Goal: Find specific page/section: Find specific page/section

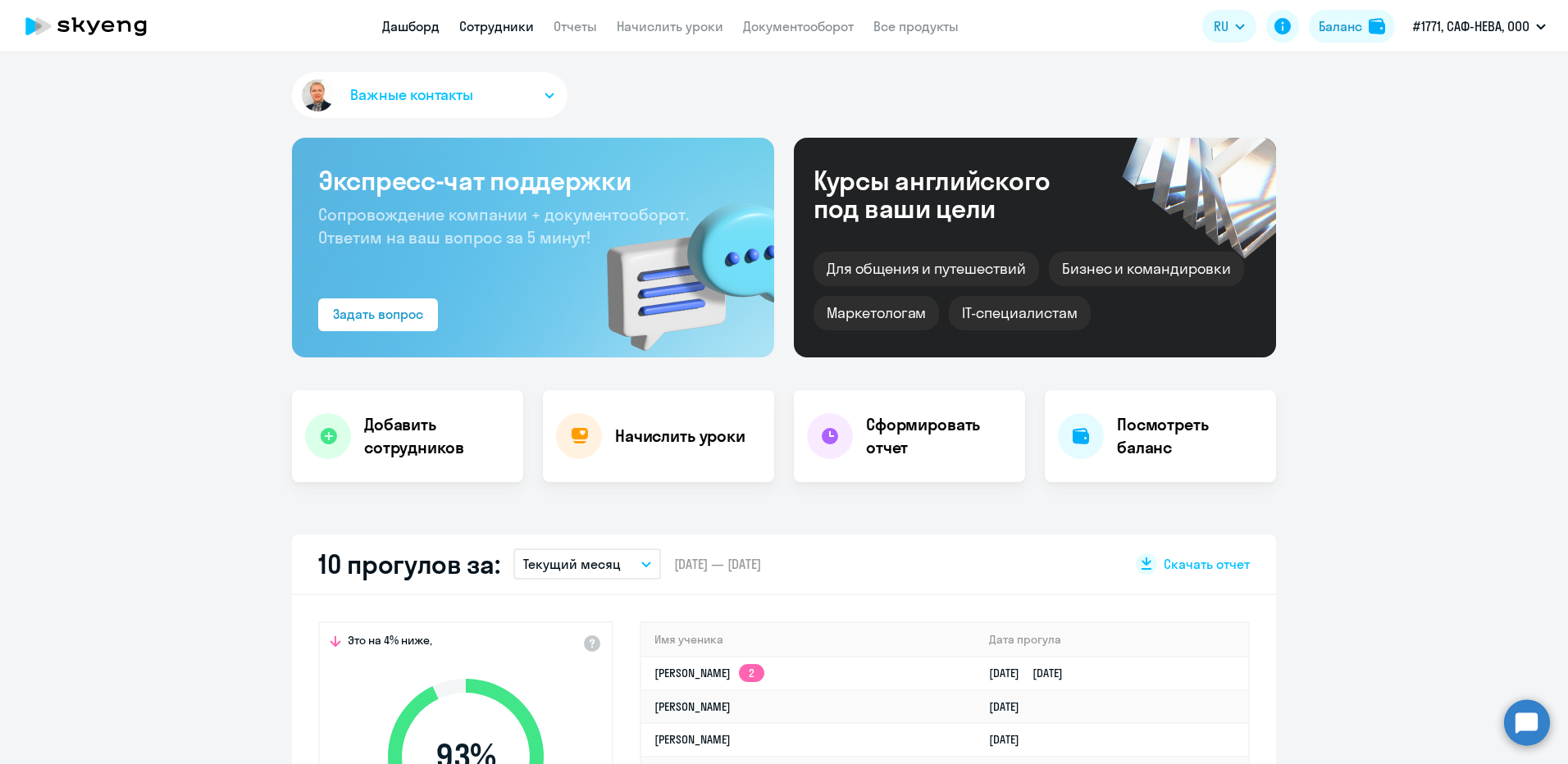
click at [497, 29] on link "Сотрудники" at bounding box center [497, 26] width 75 height 16
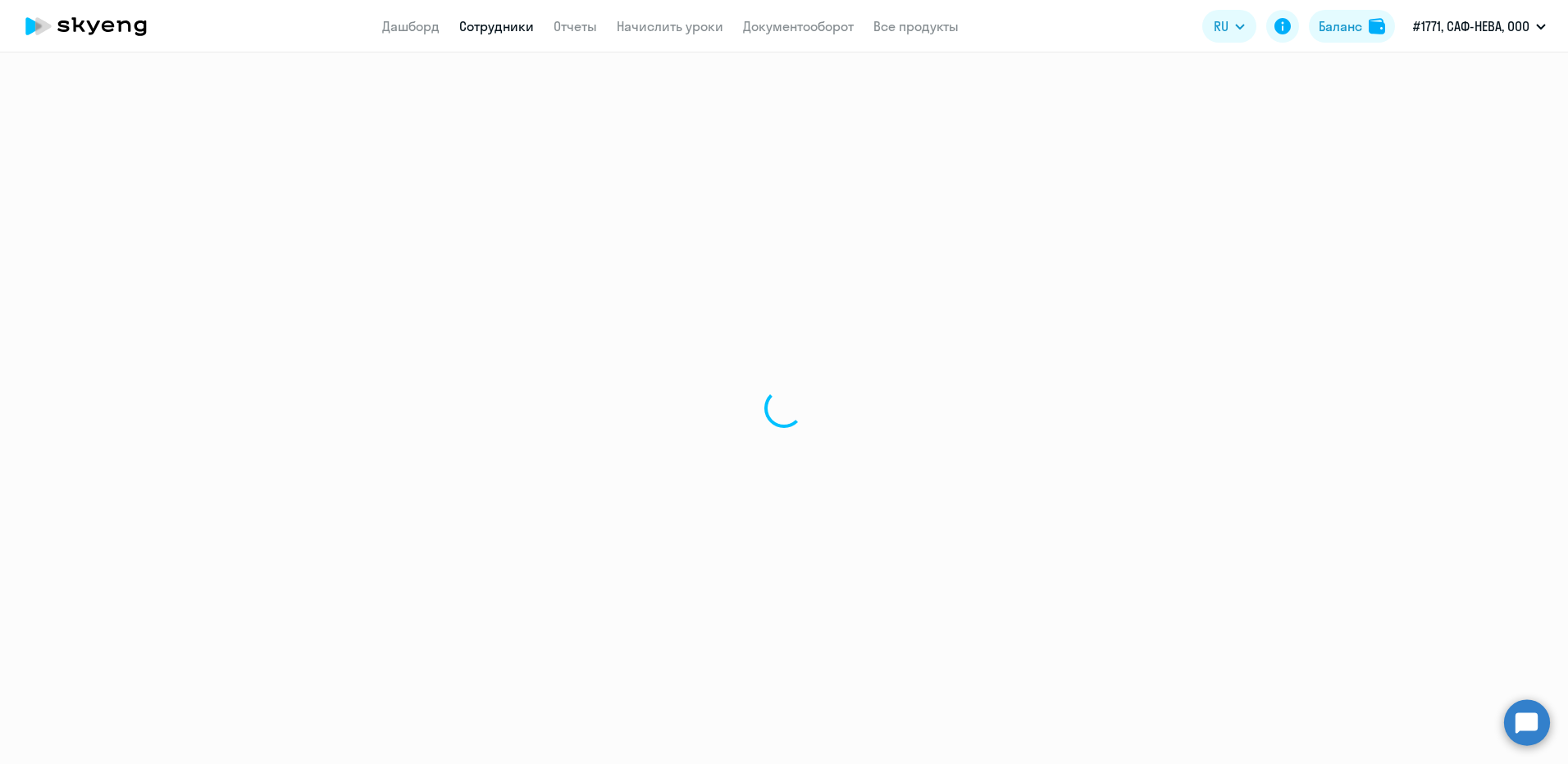
select select "30"
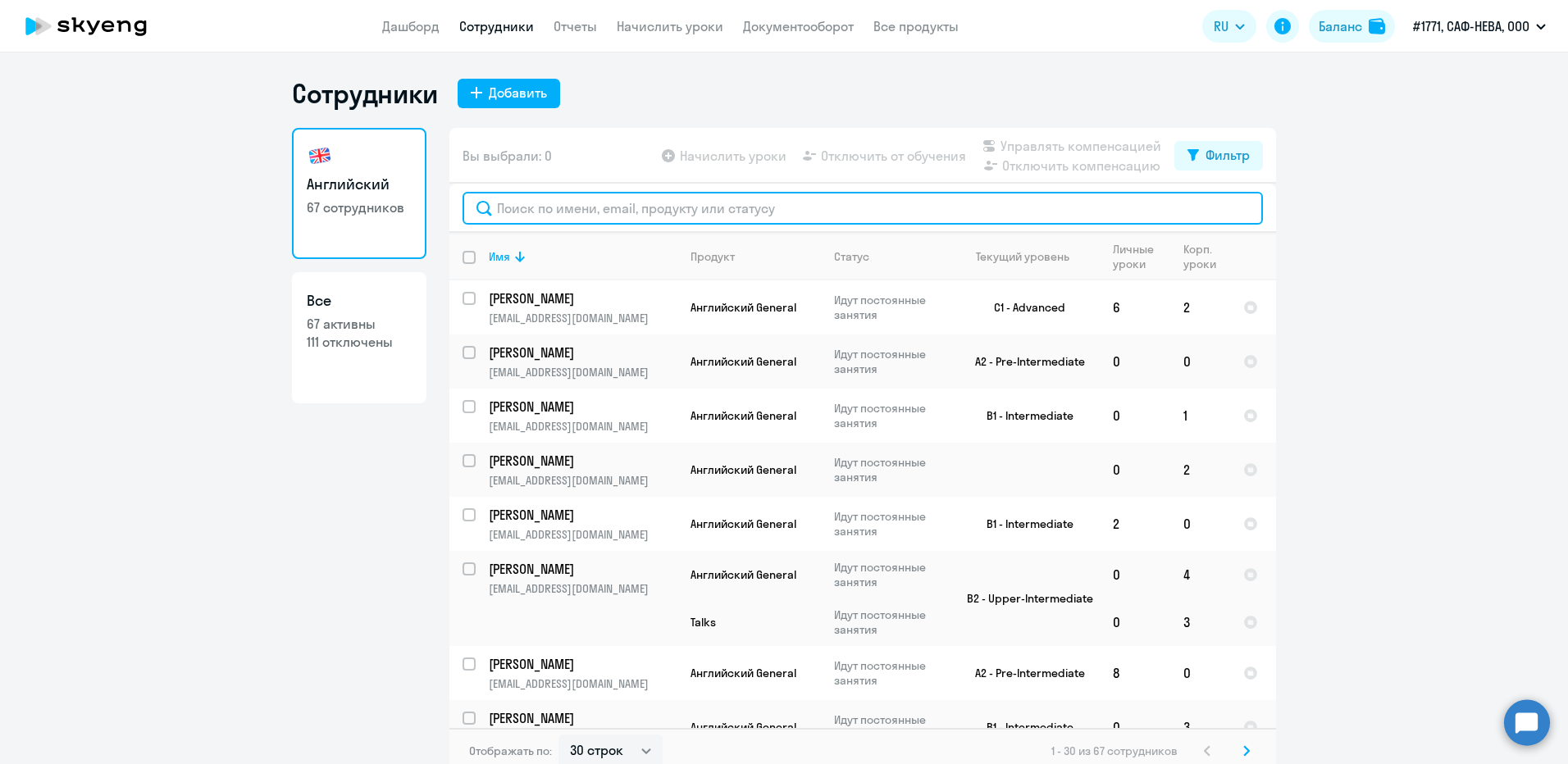
click at [571, 207] on input "text" at bounding box center [863, 208] width 800 height 33
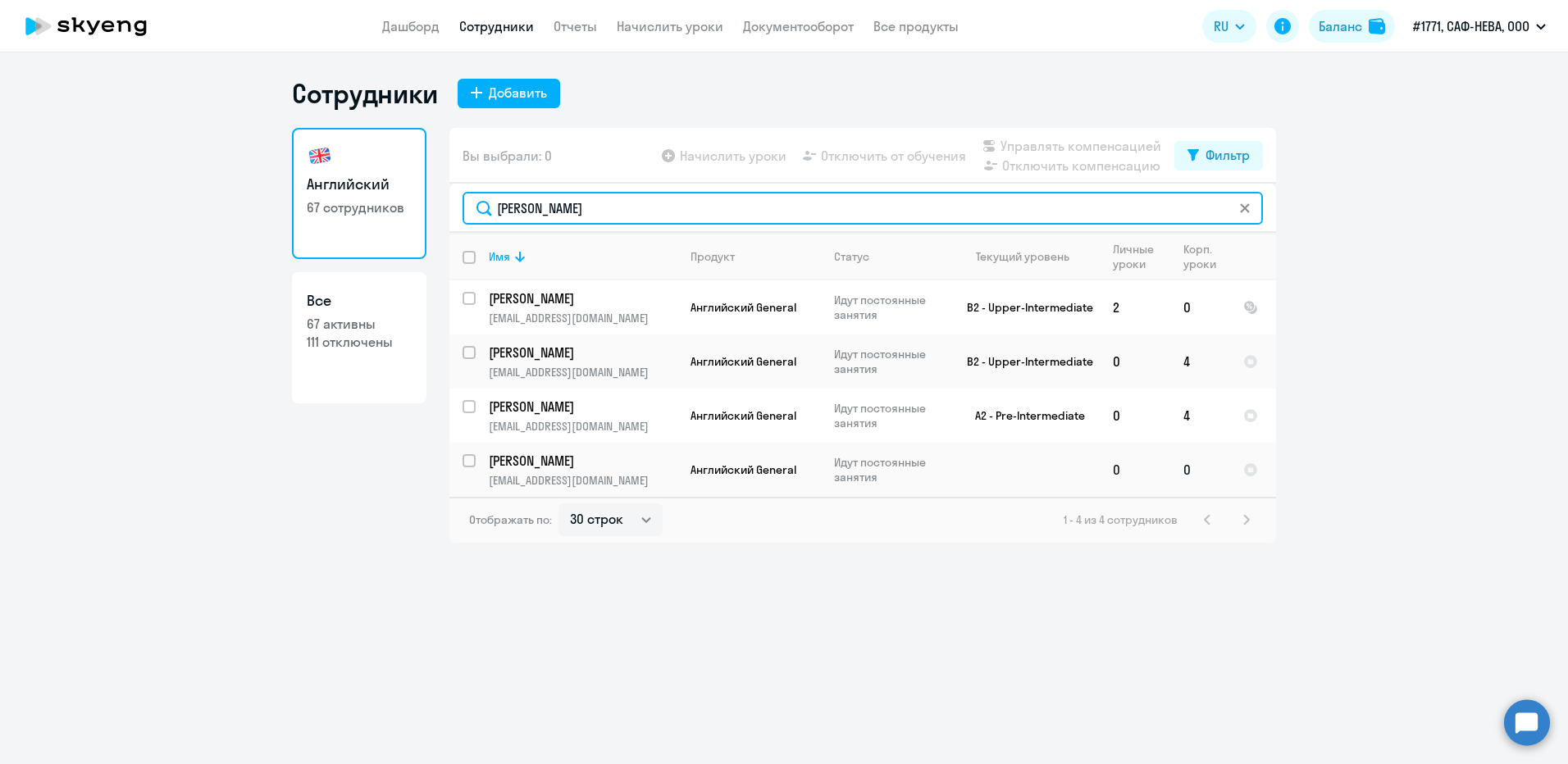
type input "[PERSON_NAME]"
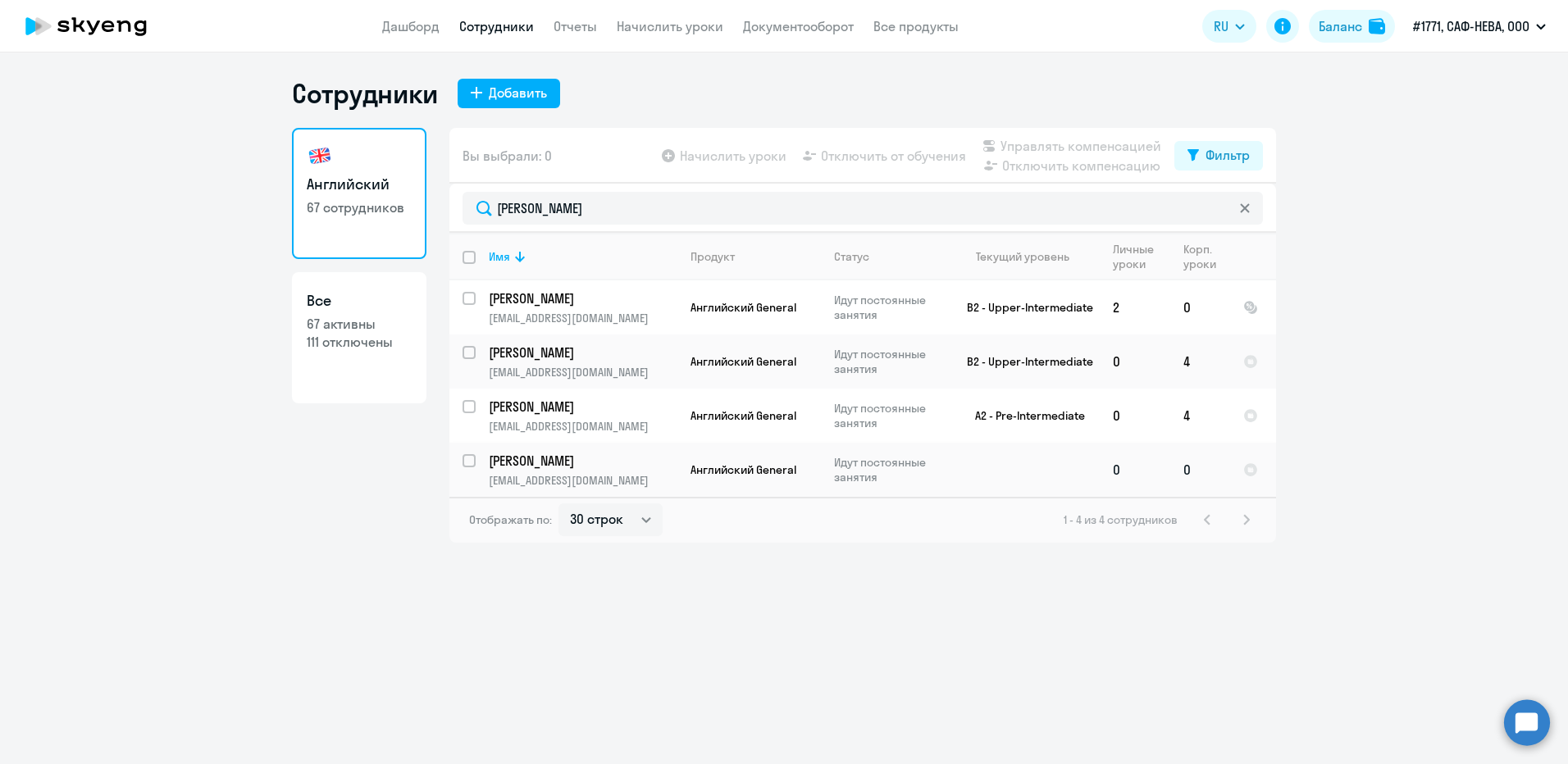
click at [563, 459] on p "[PERSON_NAME]" at bounding box center [581, 461] width 185 height 18
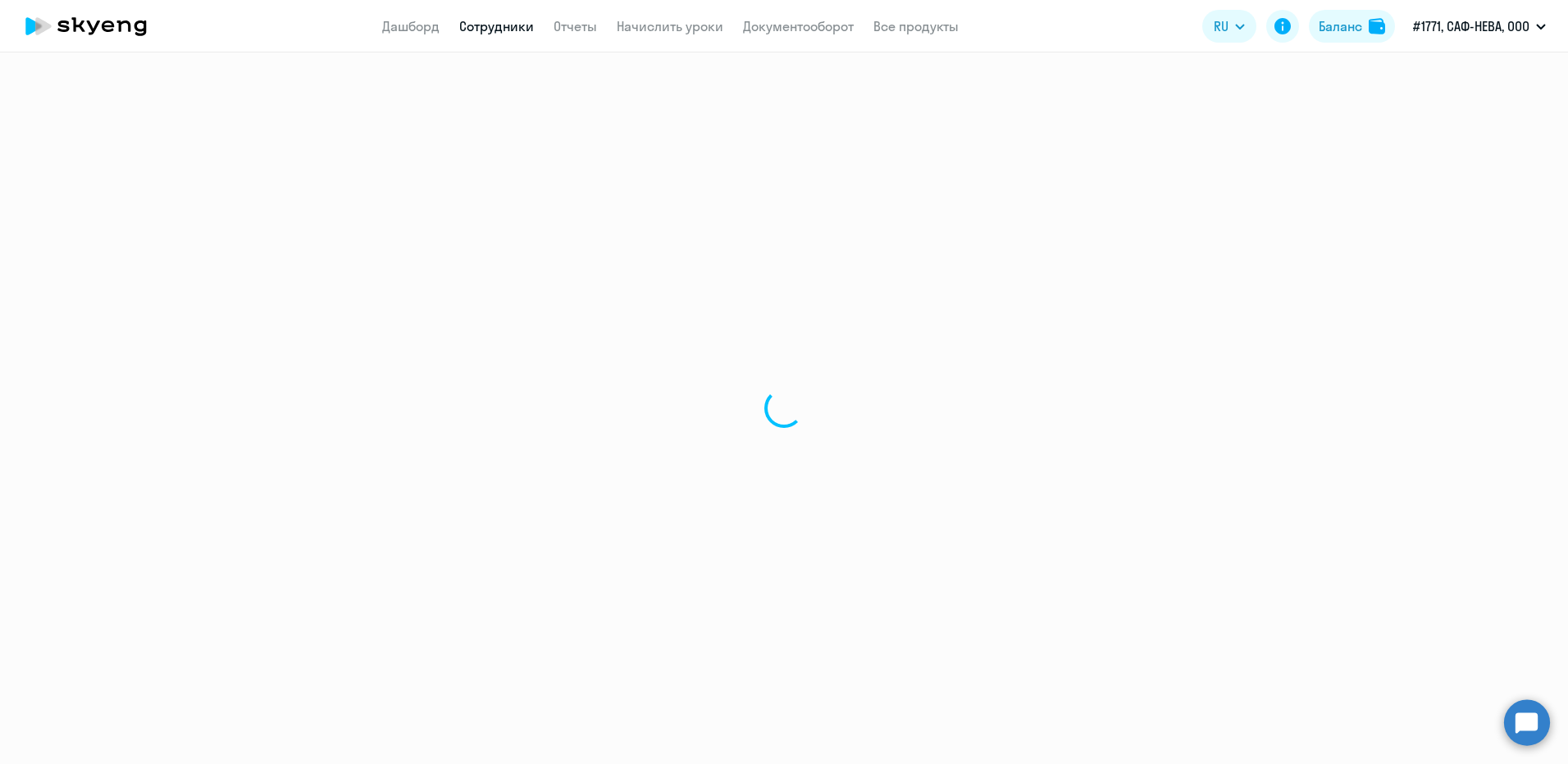
select select "english"
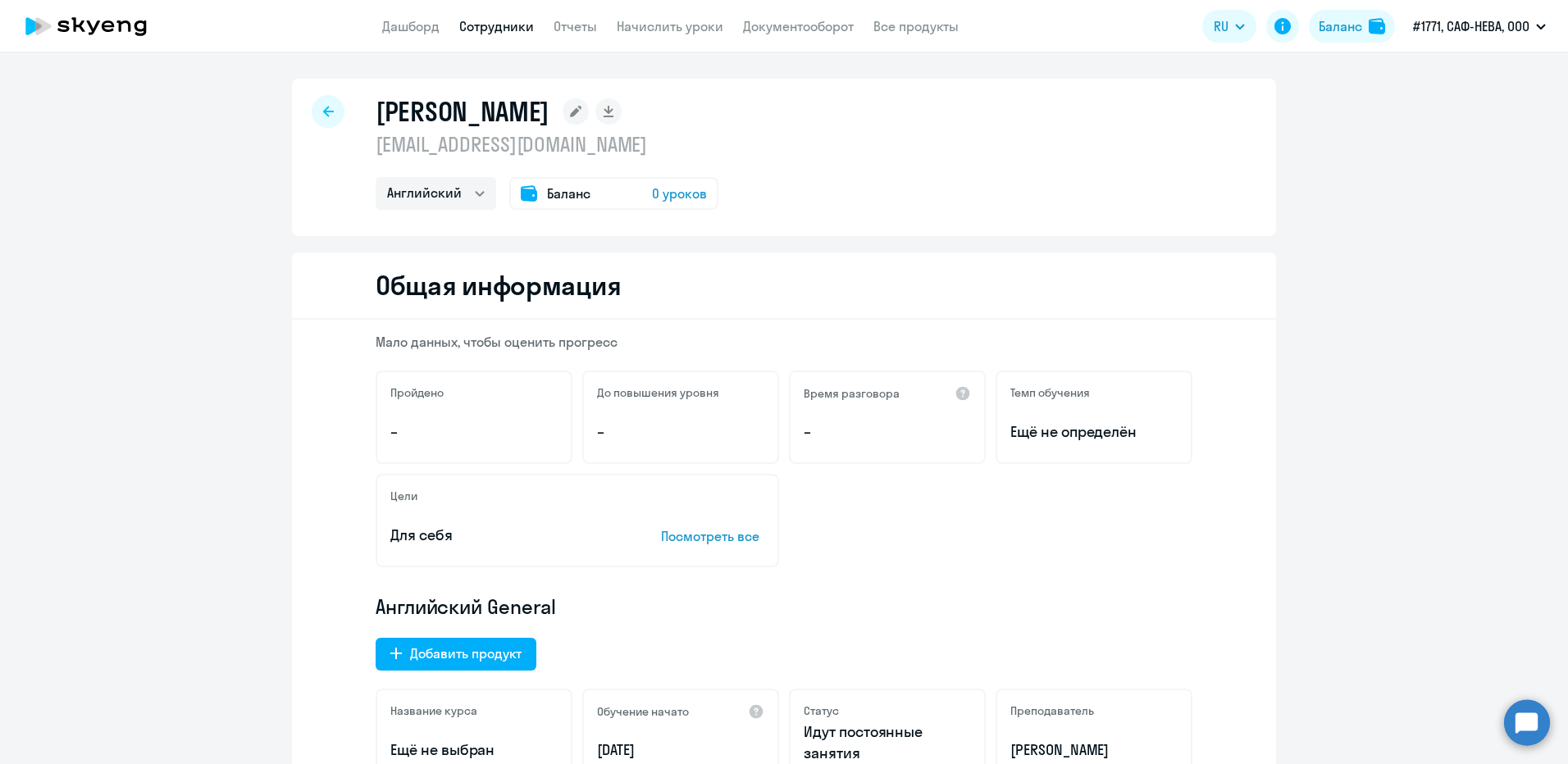
click at [323, 114] on icon at bounding box center [328, 111] width 11 height 11
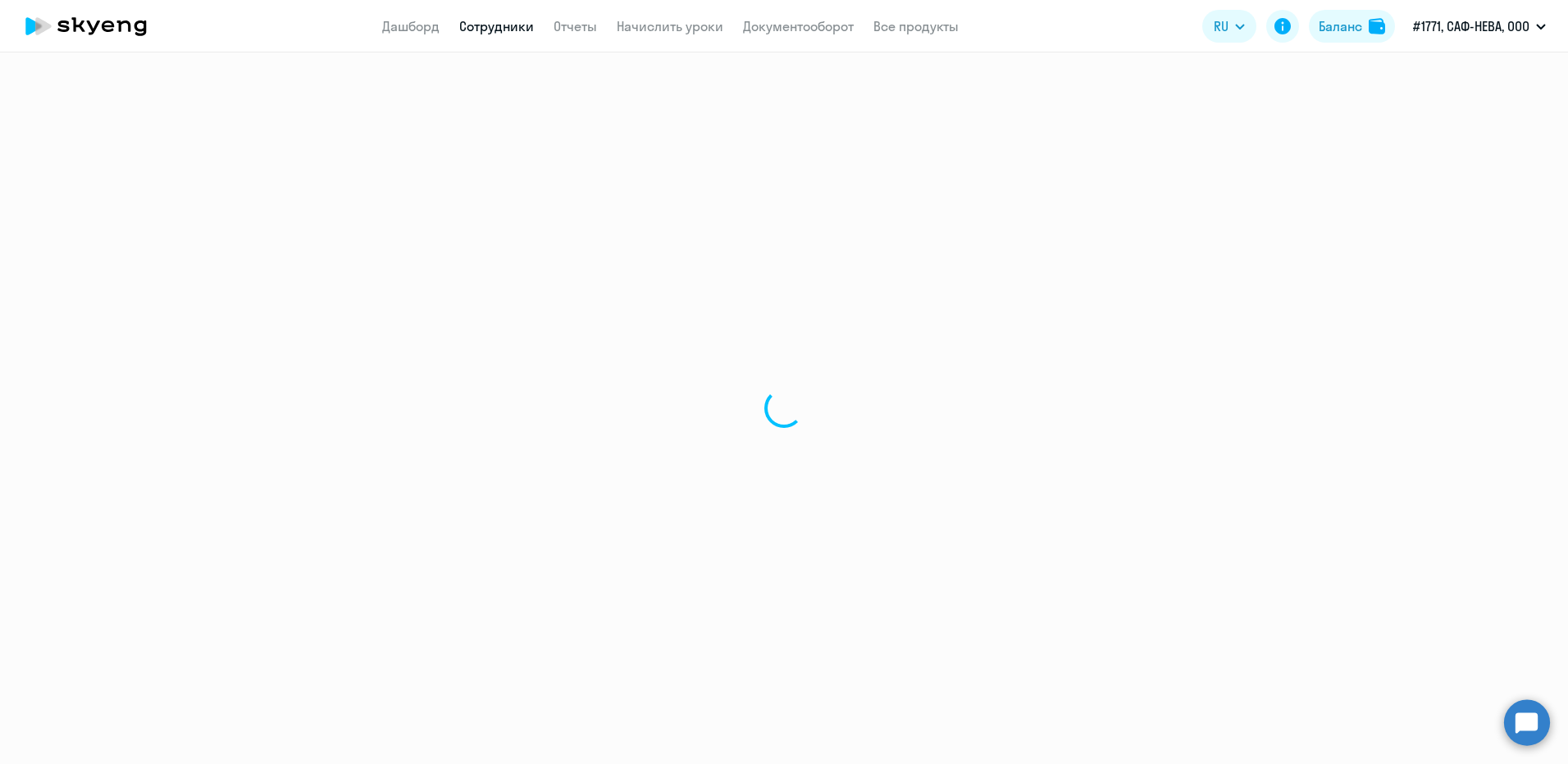
select select "30"
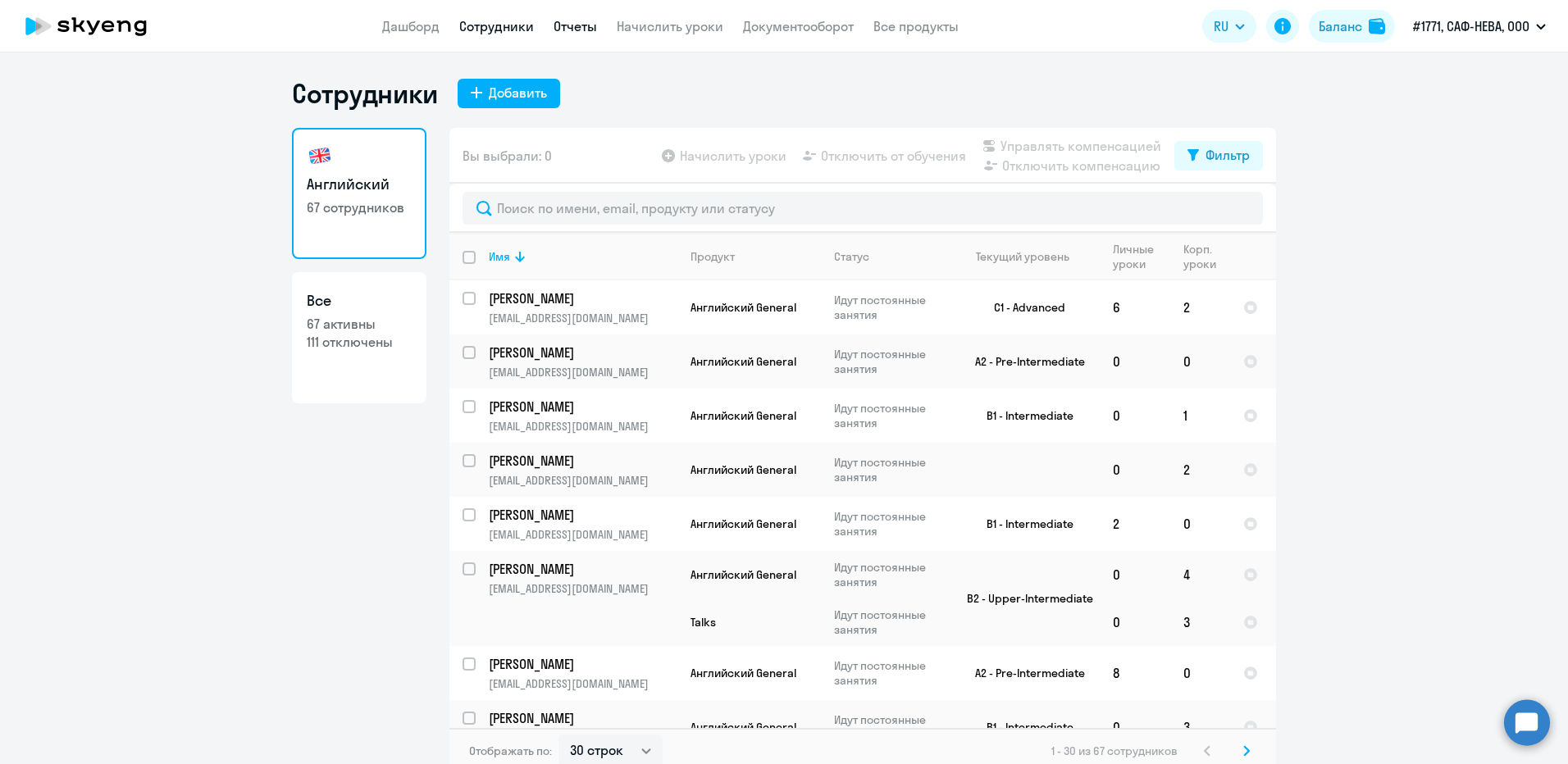
click at [570, 34] on link "Отчеты" at bounding box center [575, 26] width 43 height 16
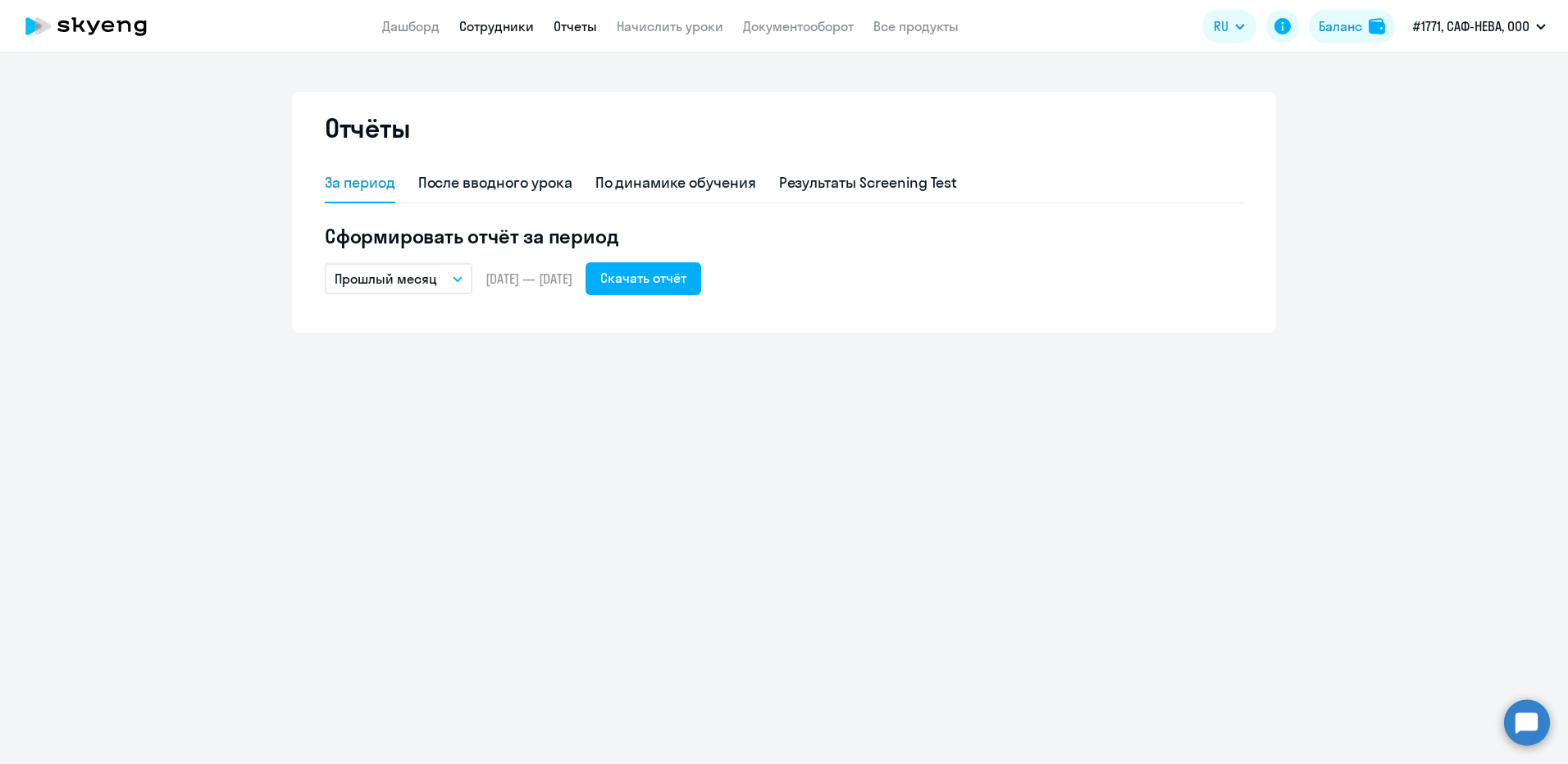
click at [485, 25] on link "Сотрудники" at bounding box center [497, 26] width 75 height 16
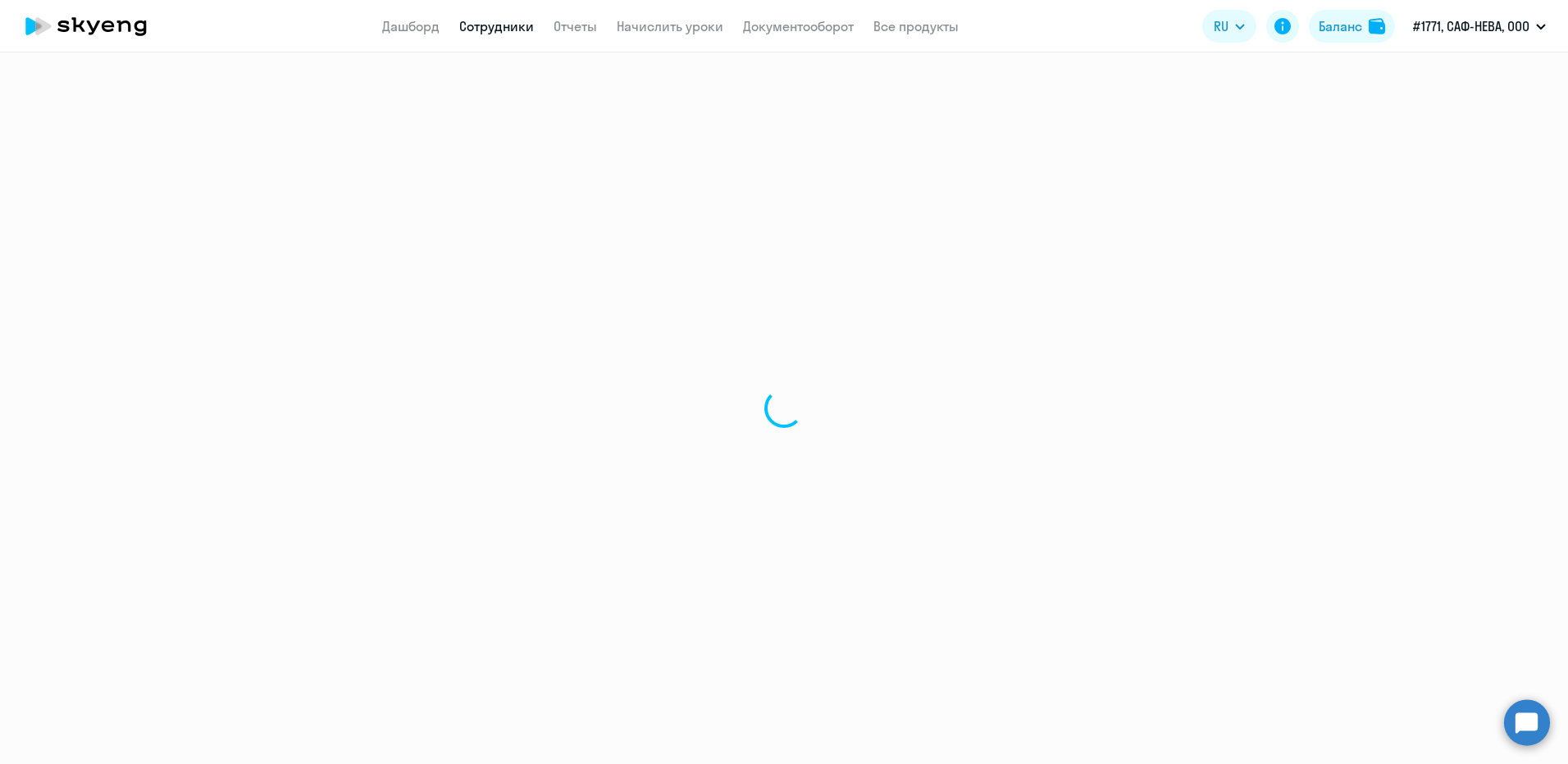
select select "30"
